Goal: Find specific page/section: Find specific page/section

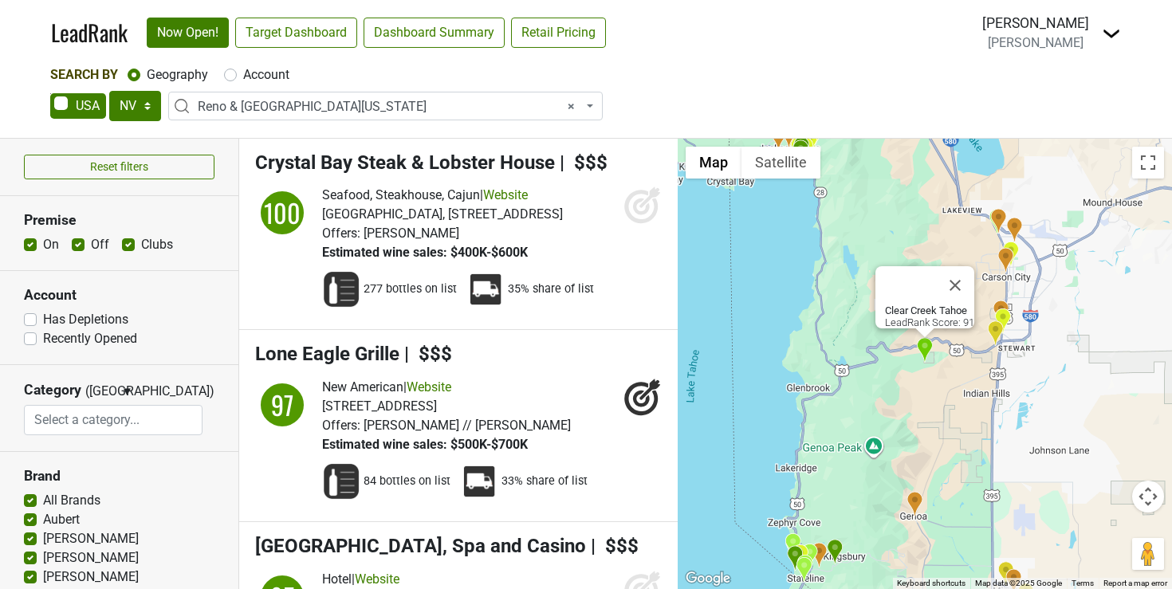
select select "NV"
select select "1190"
select select
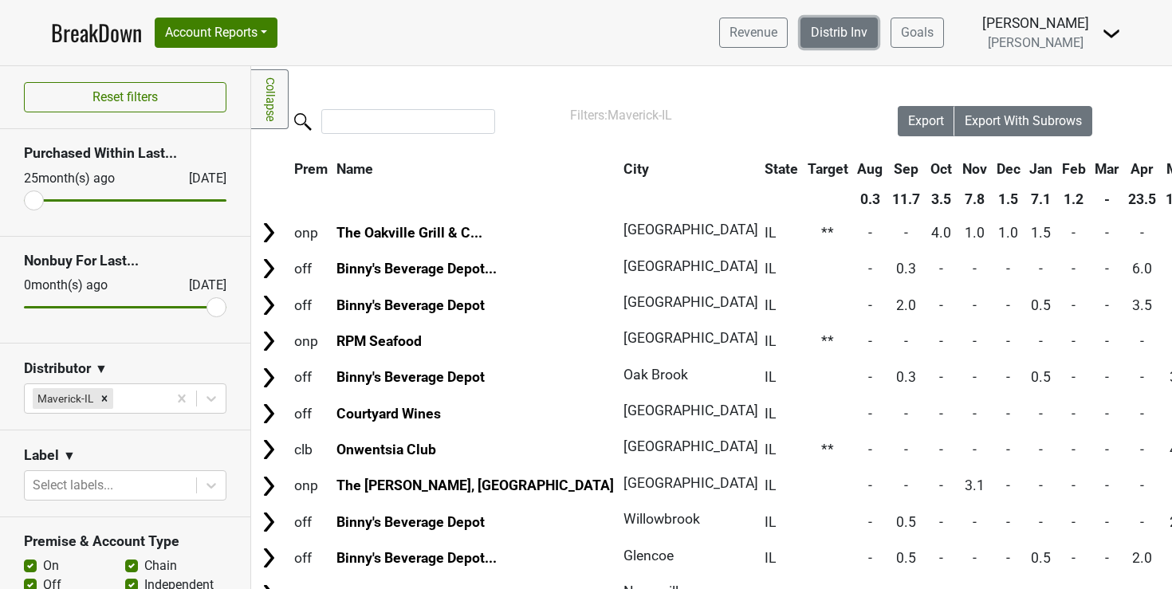
click at [867, 30] on link "Distrib Inv" at bounding box center [838, 33] width 77 height 30
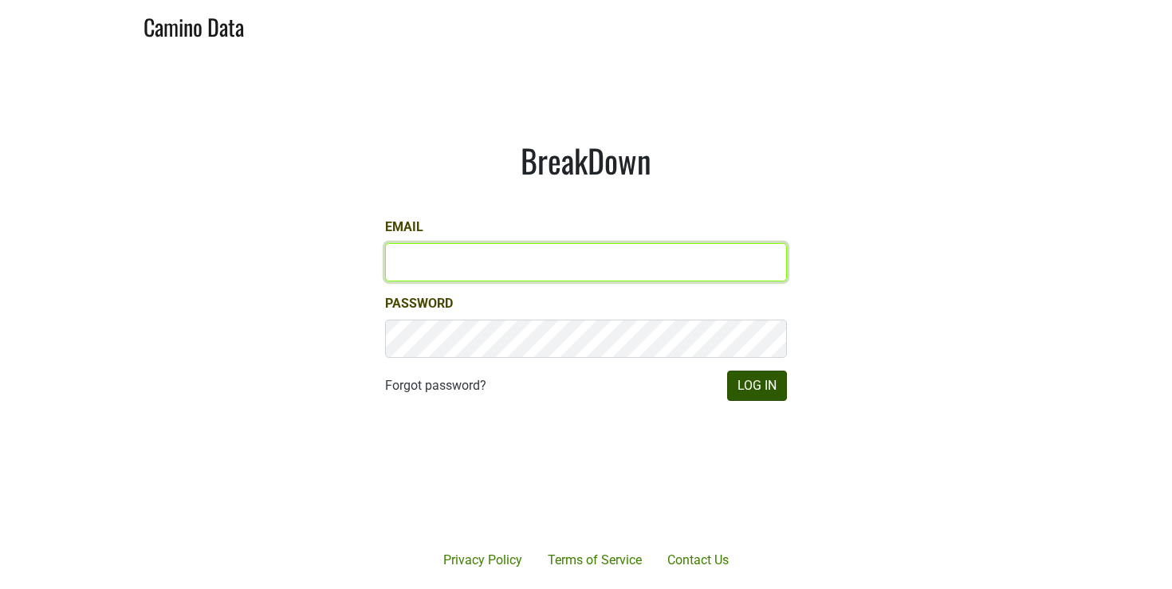
type input "rcasey@petermichaelwinery.com"
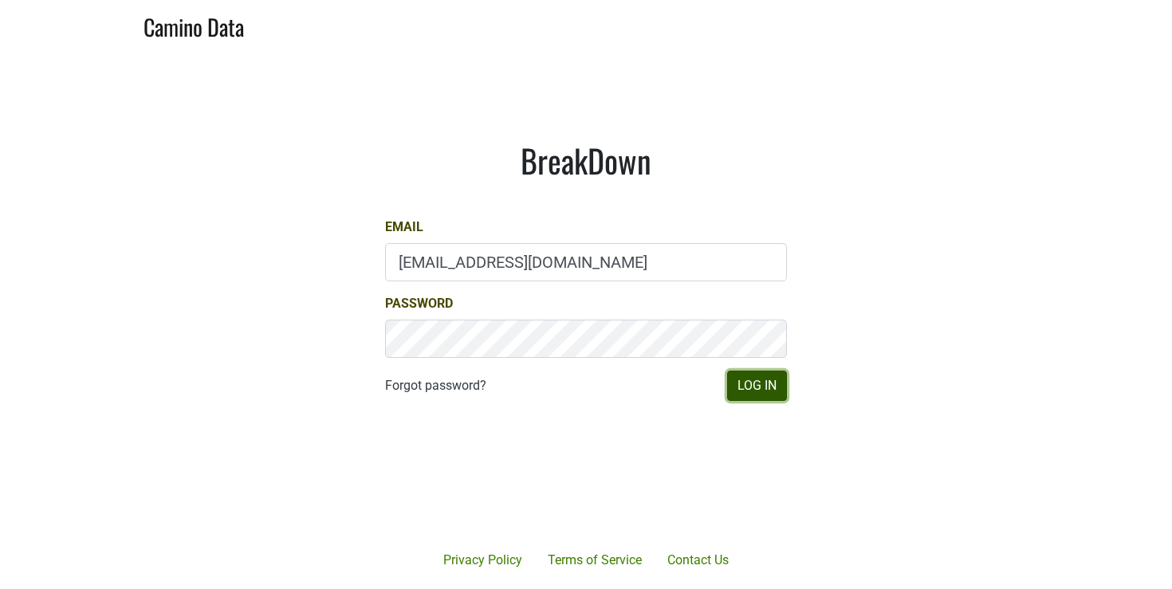
click at [765, 386] on button "Log In" at bounding box center [757, 386] width 60 height 30
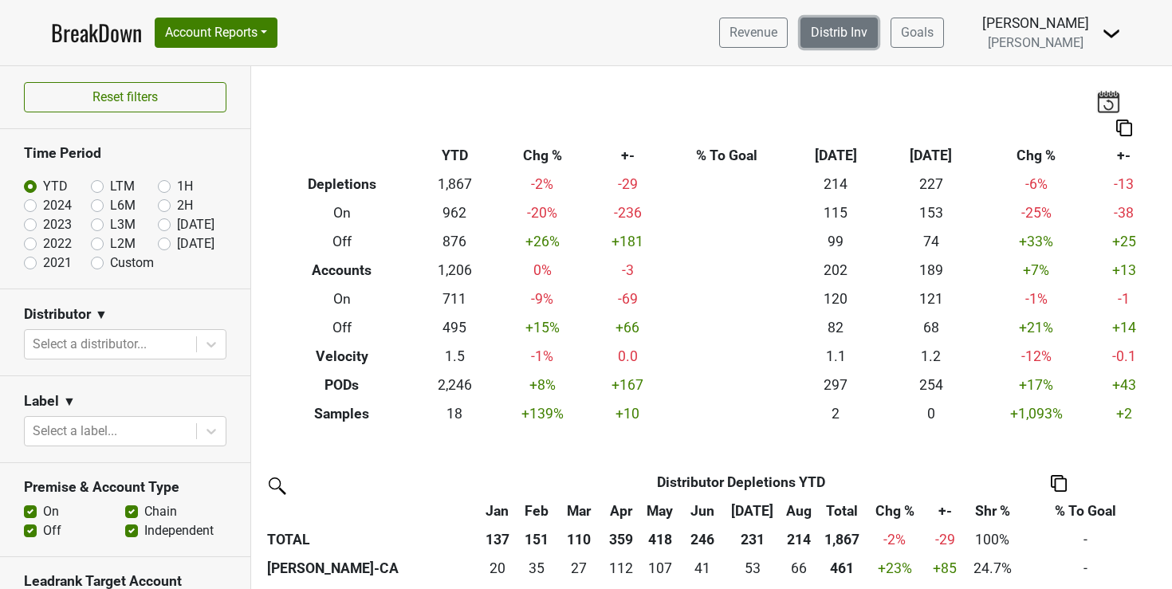
click at [878, 28] on link "Distrib Inv" at bounding box center [838, 33] width 77 height 30
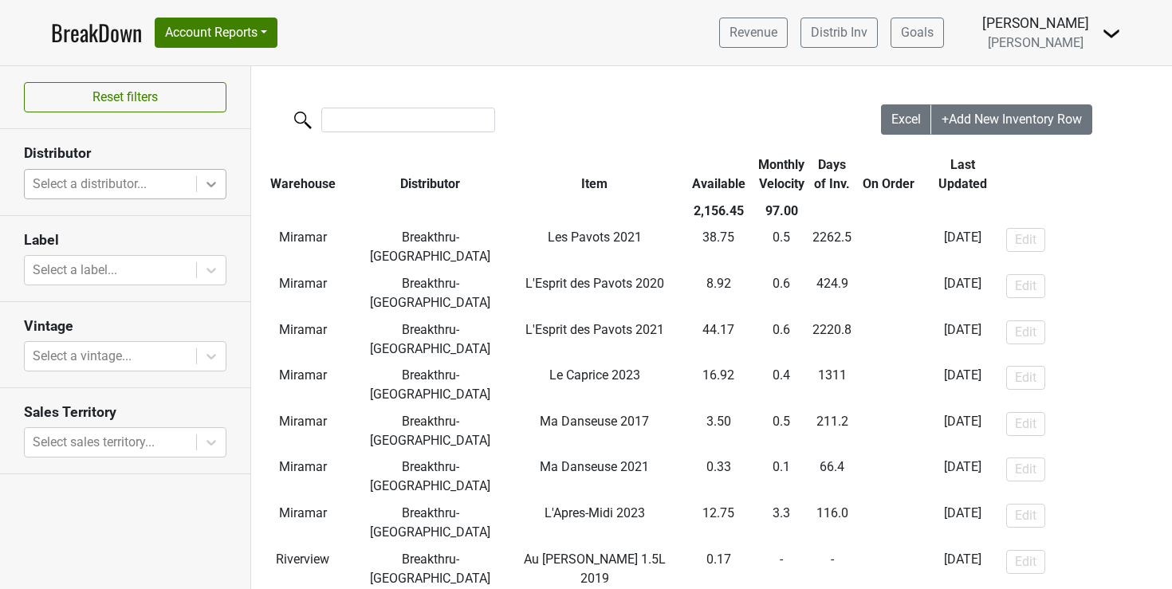
click at [203, 181] on icon at bounding box center [211, 184] width 16 height 16
click at [210, 183] on icon at bounding box center [211, 184] width 16 height 16
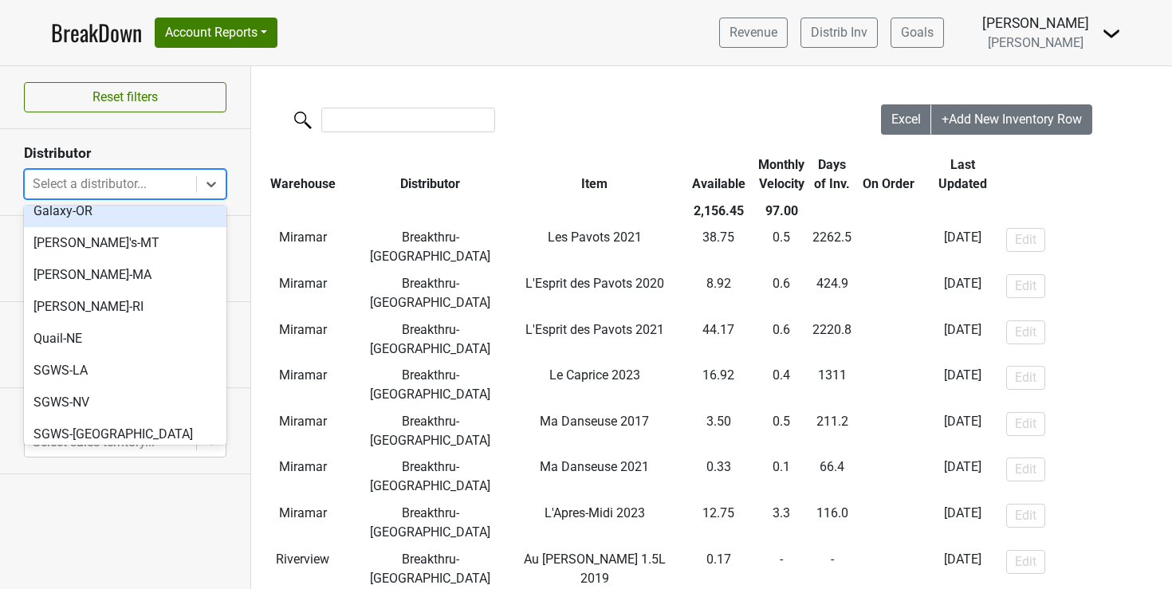
scroll to position [126, 0]
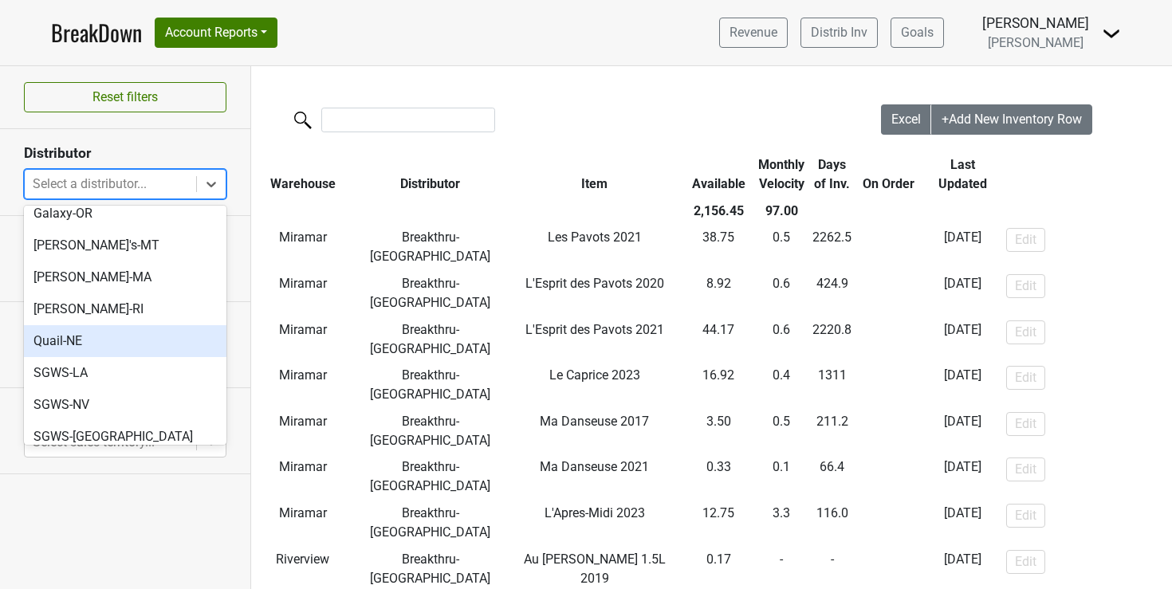
click at [62, 325] on div "Quail-NE" at bounding box center [125, 341] width 203 height 32
